Goal: Navigation & Orientation: Understand site structure

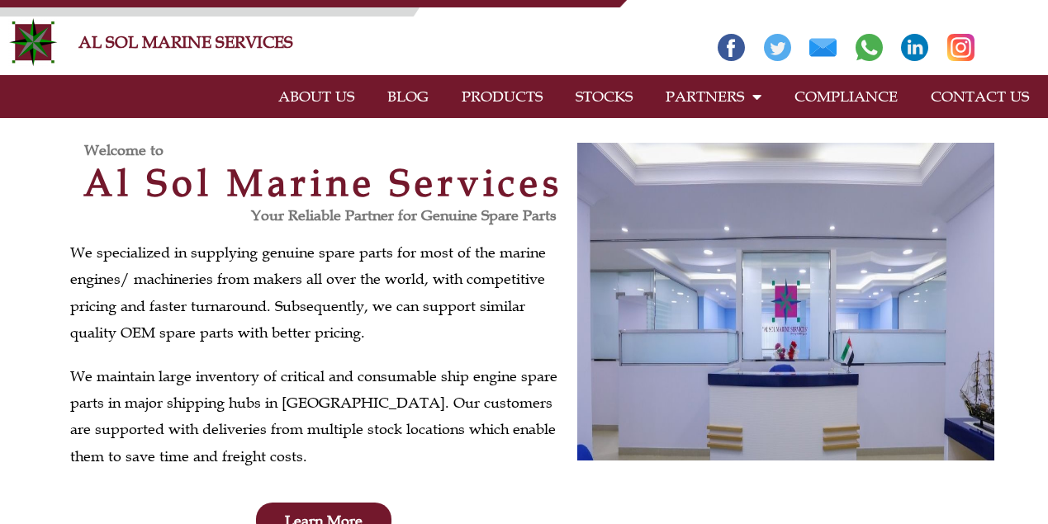
click at [82, 40] on link "AL SOL MARINE SERVICES" at bounding box center [185, 42] width 215 height 20
drag, startPoint x: 301, startPoint y: 42, endPoint x: 77, endPoint y: 42, distance: 223.8
click at [77, 42] on div "AL SOL MARINE SERVICES" at bounding box center [369, 42] width 598 height 50
copy link "AL SOL MARINE SERVICES"
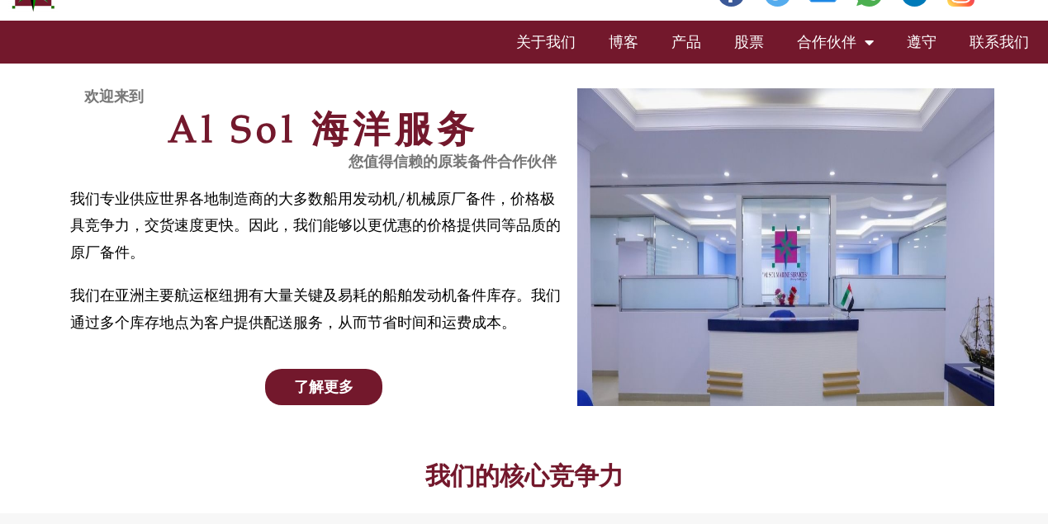
scroll to position [83, 0]
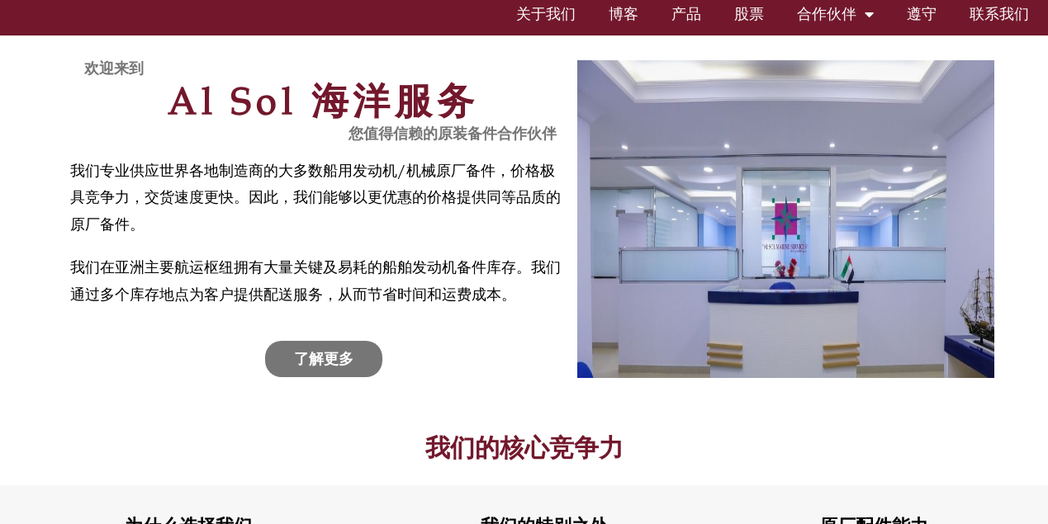
click at [339, 358] on font "了解更多" at bounding box center [323, 359] width 59 height 18
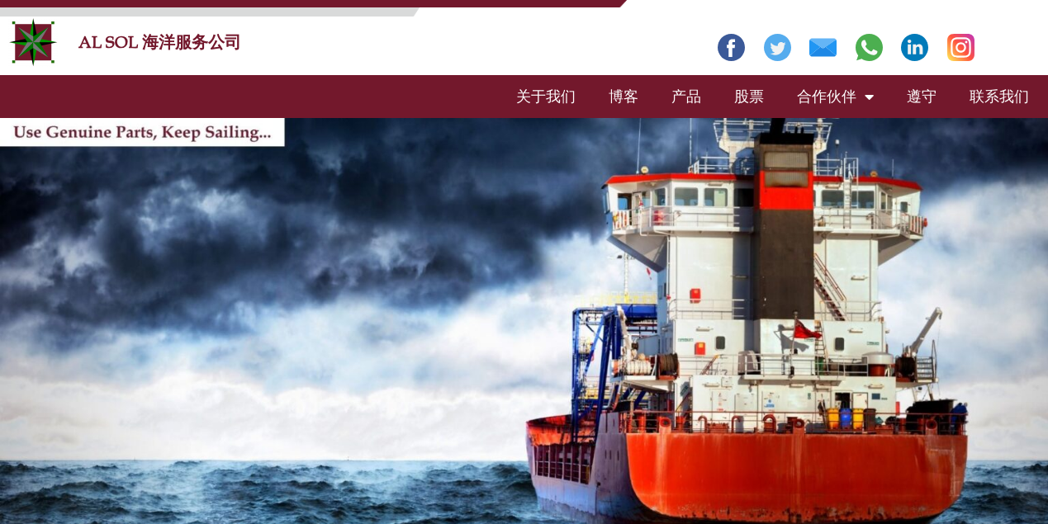
click at [536, 99] on font "关于我们" at bounding box center [545, 97] width 59 height 18
click at [614, 95] on font "博客" at bounding box center [624, 97] width 30 height 18
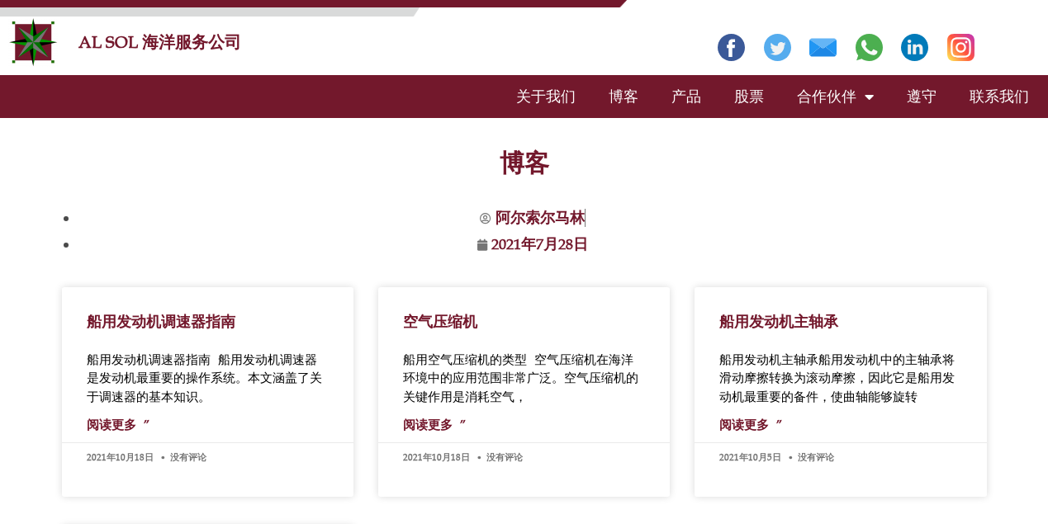
click at [686, 96] on font "产品" at bounding box center [686, 97] width 30 height 18
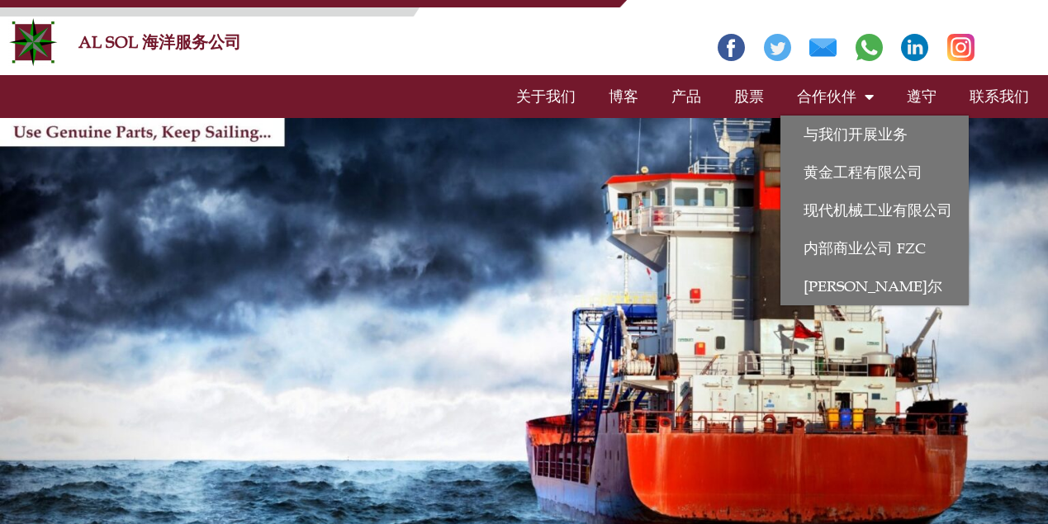
click at [826, 95] on font "合作伙伴" at bounding box center [826, 97] width 59 height 18
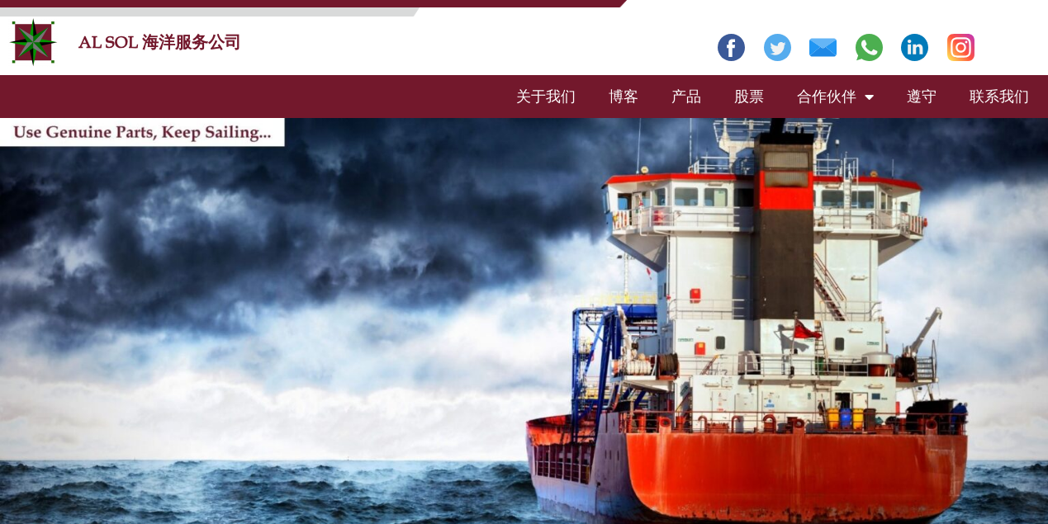
click at [827, 95] on font "合作伙伴" at bounding box center [826, 97] width 59 height 18
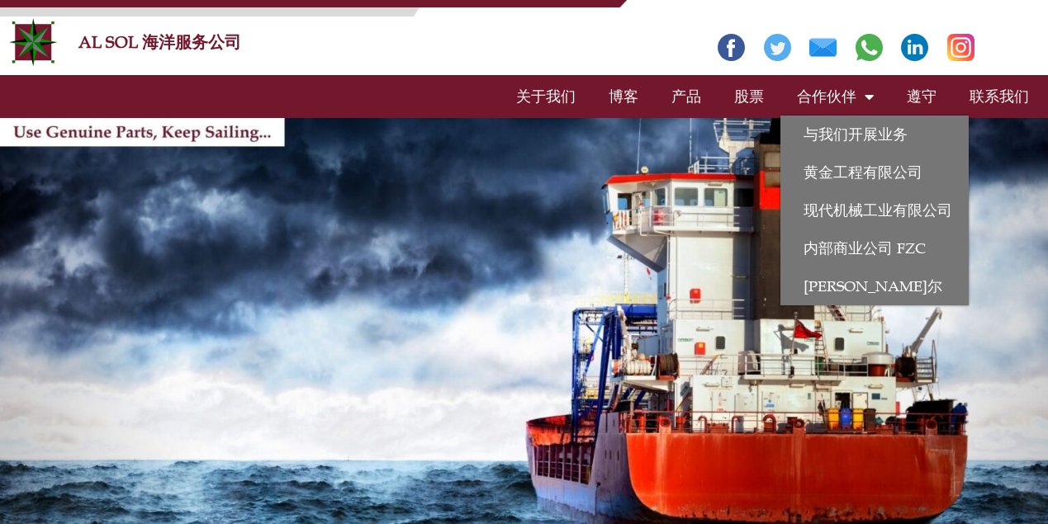
click at [735, 97] on font "股票" at bounding box center [749, 97] width 30 height 18
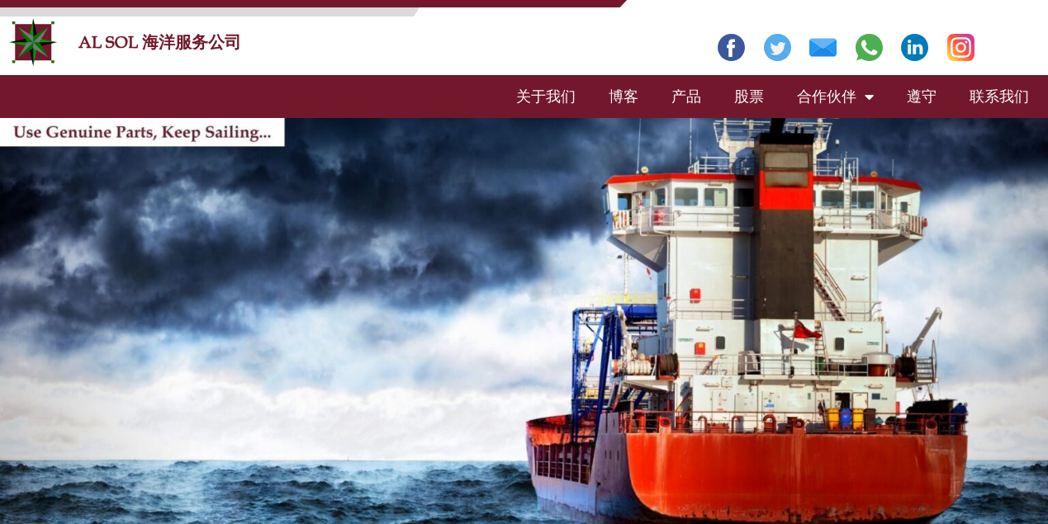
click at [747, 103] on font "股票" at bounding box center [749, 97] width 30 height 18
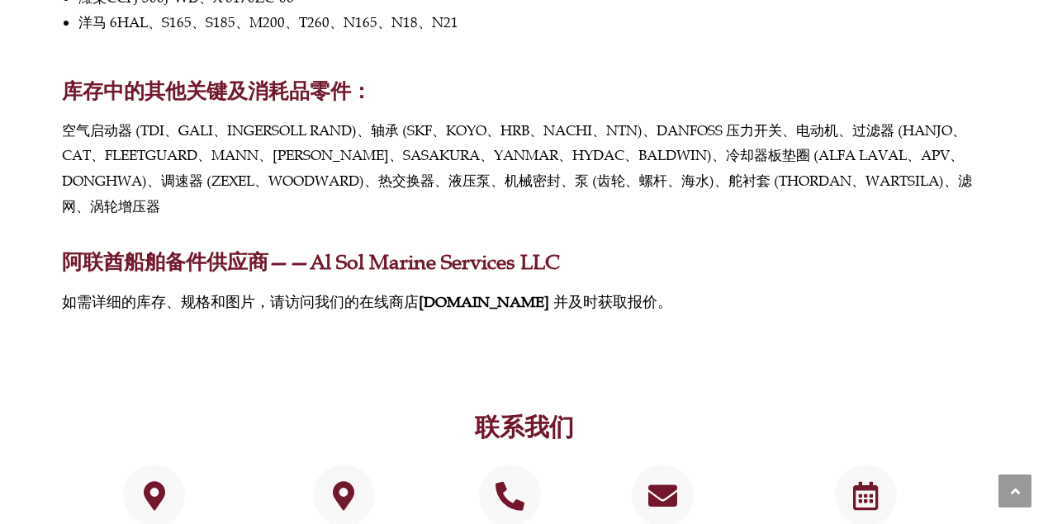
scroll to position [1239, 0]
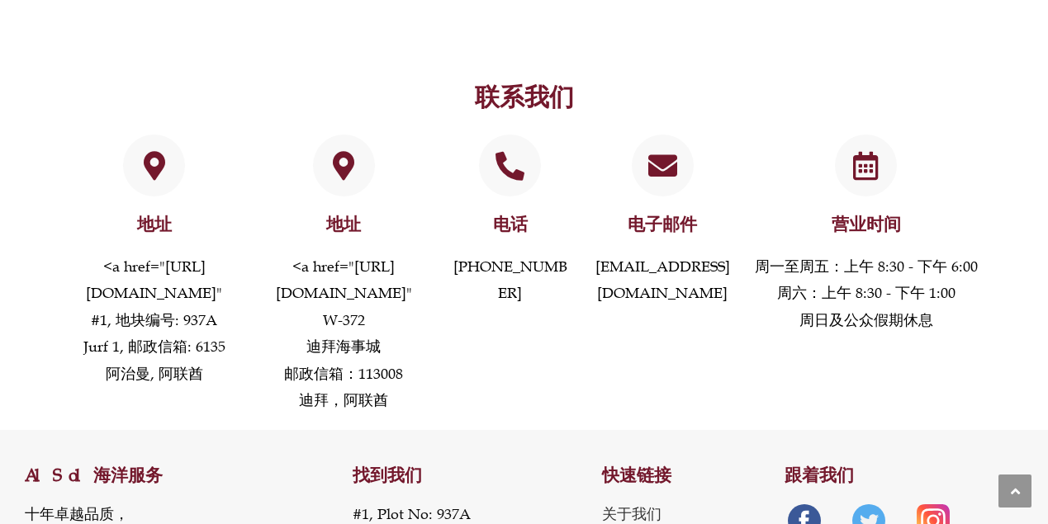
click at [563, 65] on section "联系我们 地址 <a href="[URL][DOMAIN_NAME]" #1, 地块编号: 937A Jurf 1, 邮政信箱: 6135 阿治曼, 阿联酋…" at bounding box center [523, 234] width 943 height 396
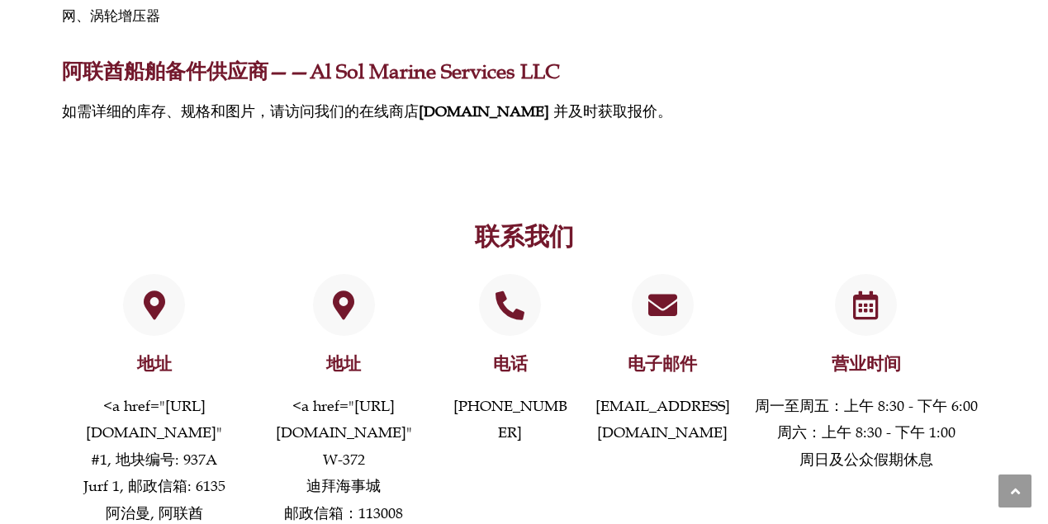
scroll to position [1074, 0]
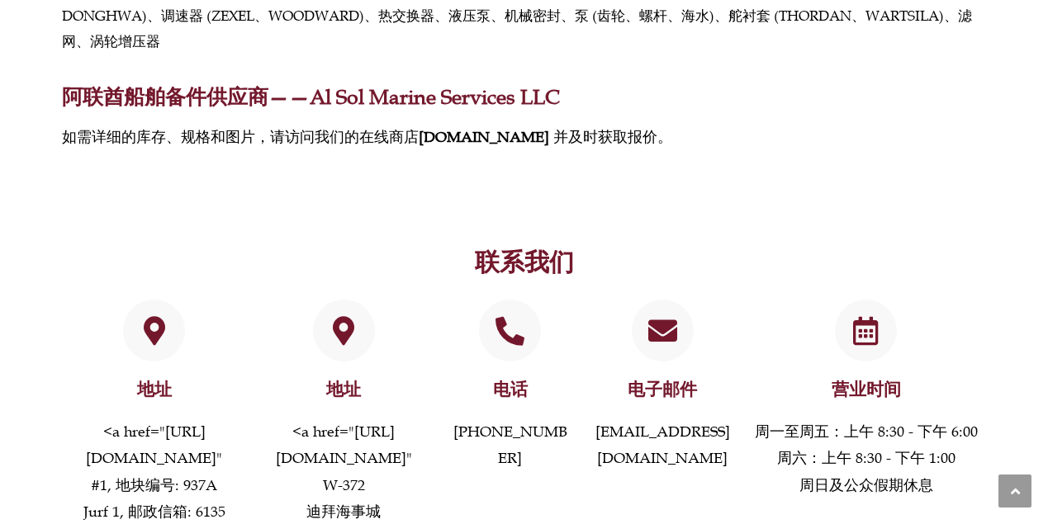
drag, startPoint x: 359, startPoint y: 183, endPoint x: 344, endPoint y: 156, distance: 31.0
